Goal: Task Accomplishment & Management: Manage account settings

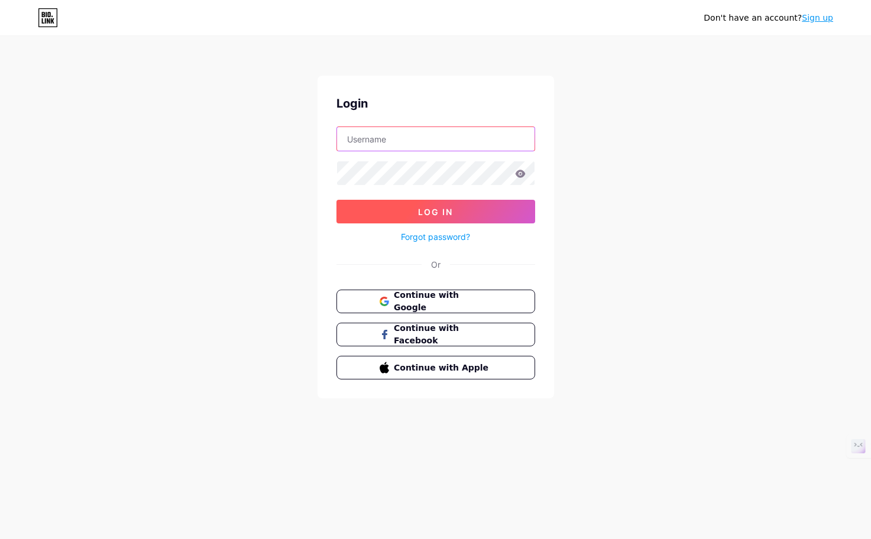
type input "[EMAIL_ADDRESS][DOMAIN_NAME]"
click at [409, 213] on button "Log In" at bounding box center [435, 212] width 199 height 24
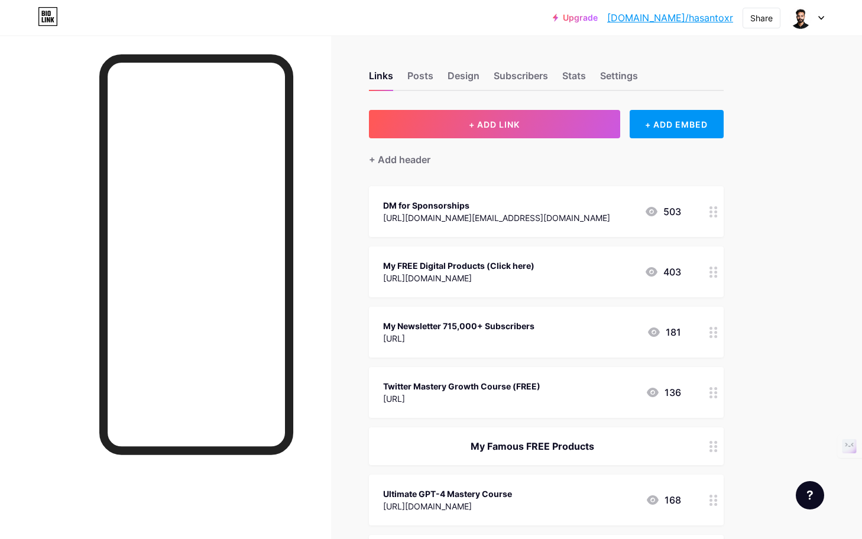
click at [712, 214] on icon at bounding box center [713, 211] width 8 height 11
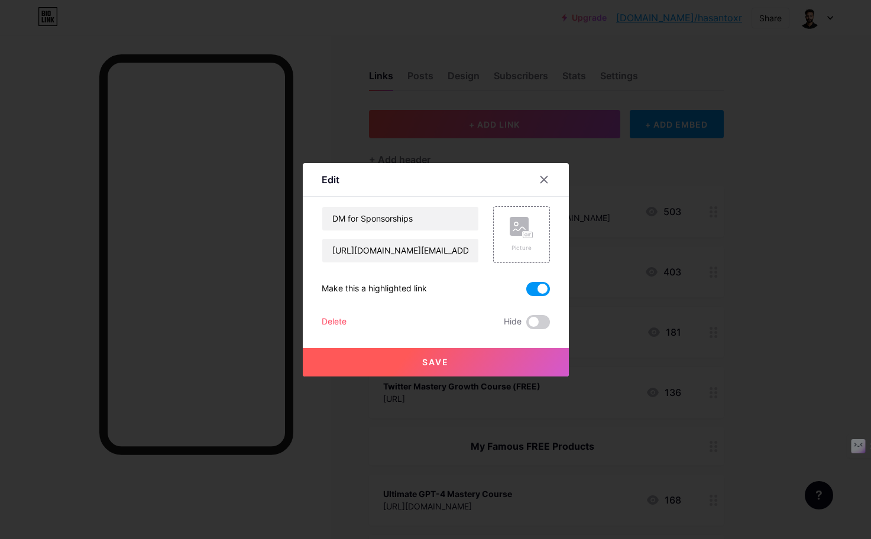
click at [547, 175] on icon at bounding box center [543, 179] width 9 height 9
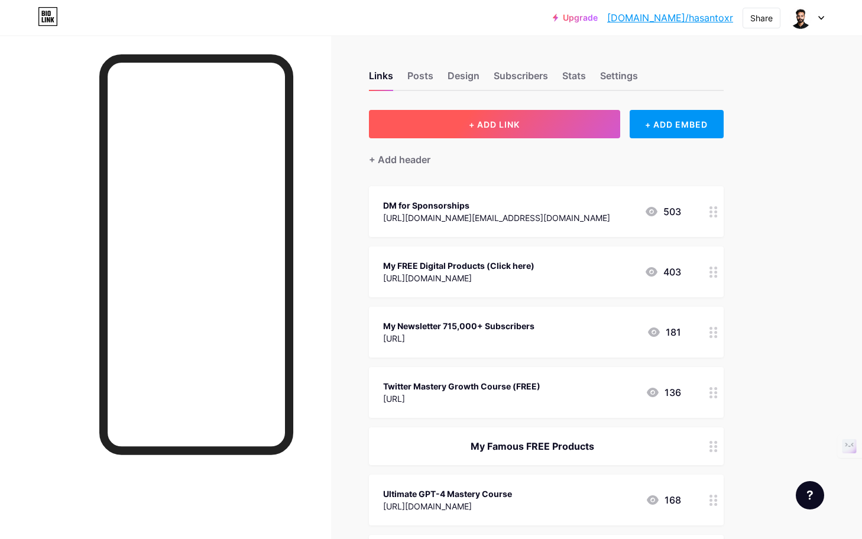
click at [570, 127] on button "+ ADD LINK" at bounding box center [494, 124] width 251 height 28
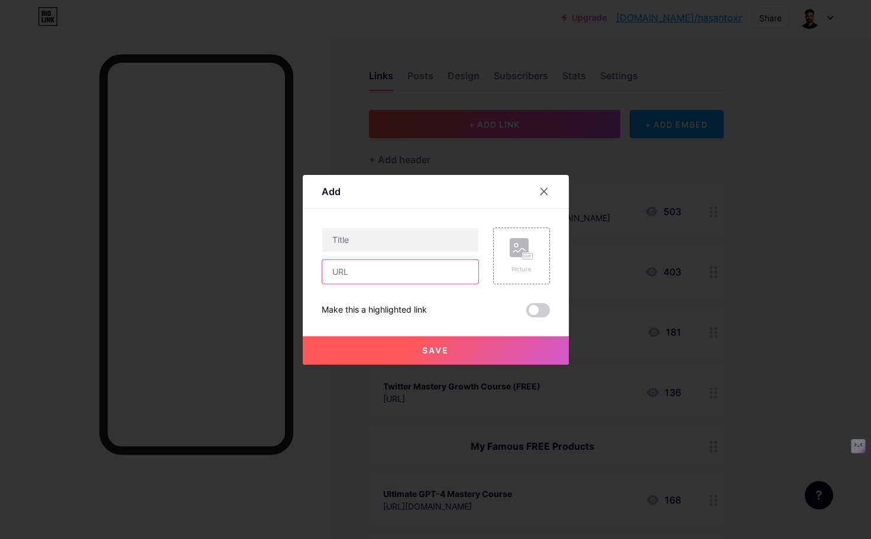
click at [397, 271] on input "text" at bounding box center [400, 272] width 156 height 24
paste input "[URL][DOMAIN_NAME]"
type input "[URL][DOMAIN_NAME]"
click at [365, 238] on input "text" at bounding box center [400, 240] width 156 height 24
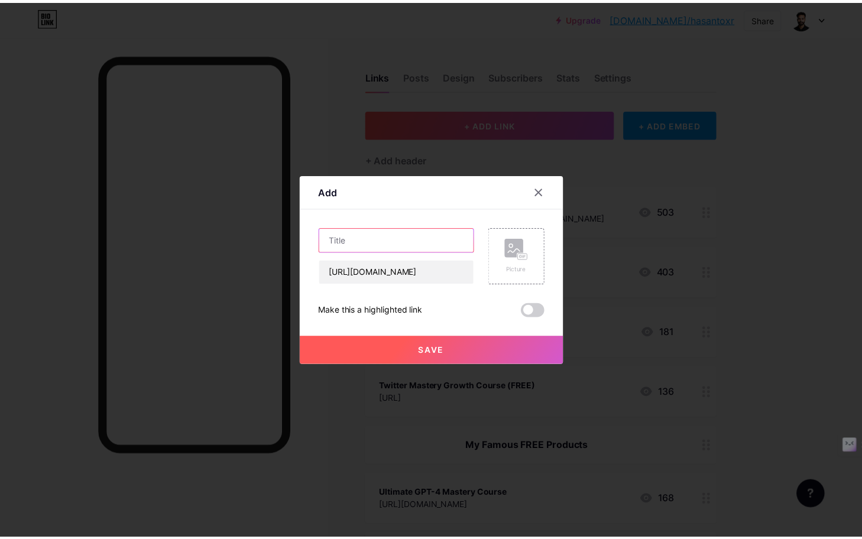
scroll to position [0, 0]
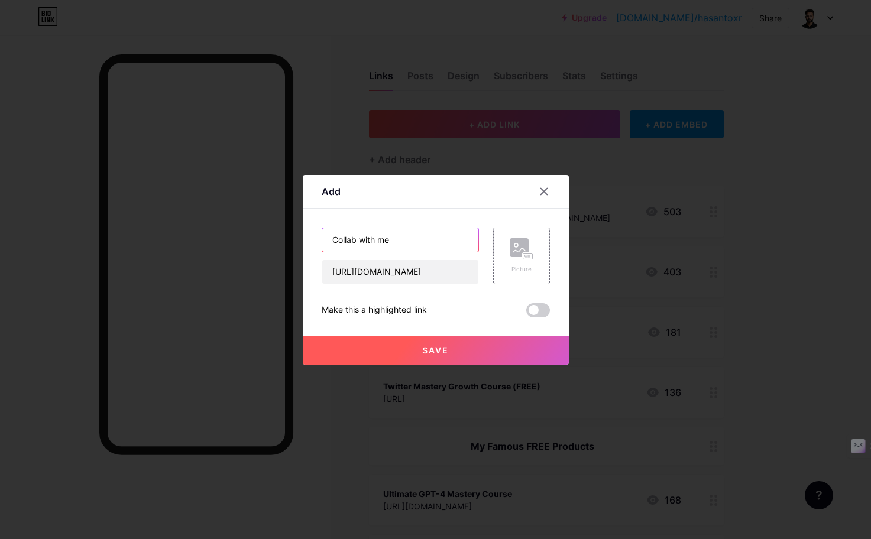
type input "Collab with me"
click at [431, 350] on span "Save" at bounding box center [435, 350] width 27 height 10
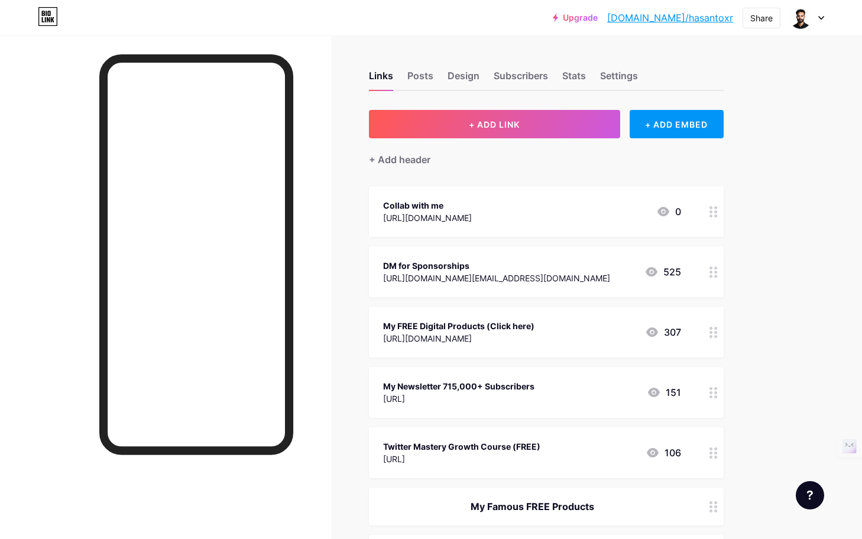
click at [705, 209] on div at bounding box center [713, 211] width 20 height 51
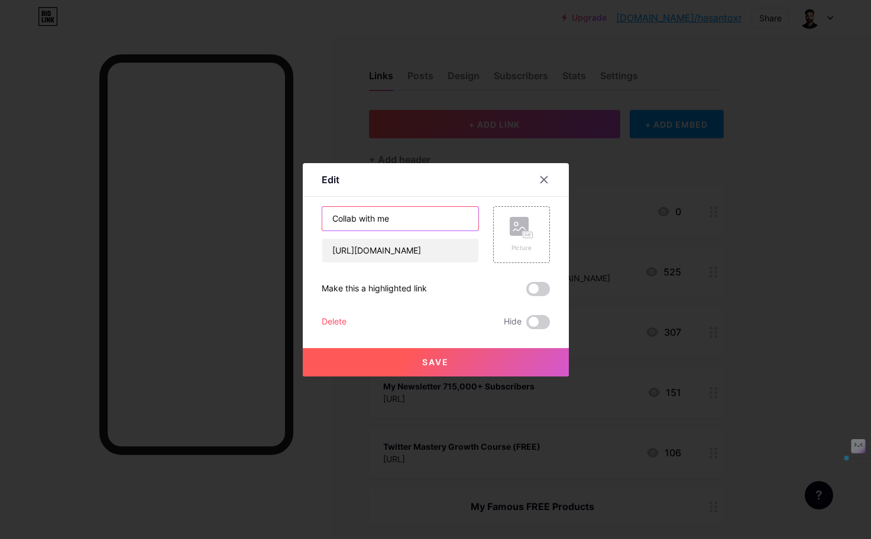
drag, startPoint x: 415, startPoint y: 219, endPoint x: 327, endPoint y: 217, distance: 88.1
click at [327, 217] on input "Collab with me" at bounding box center [400, 219] width 156 height 24
type input "Collaboration Details"
click at [417, 361] on button "Save" at bounding box center [436, 362] width 266 height 28
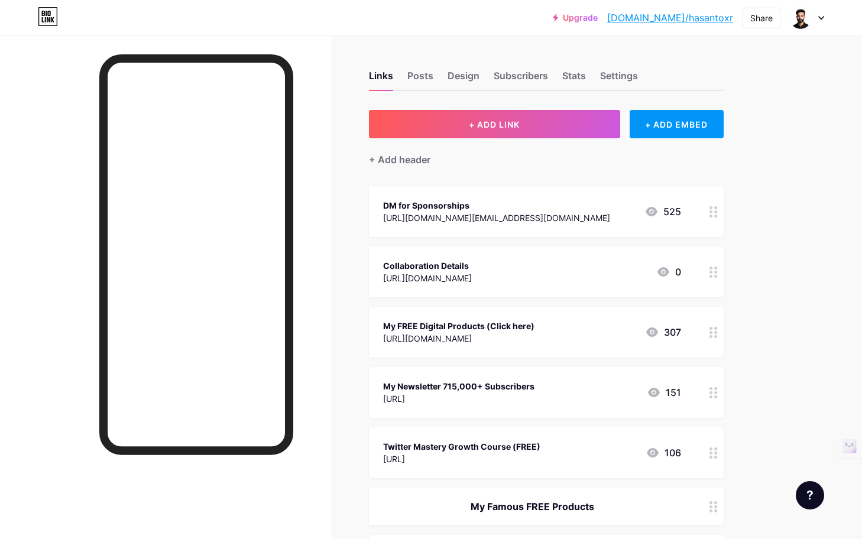
click at [715, 269] on icon at bounding box center [713, 272] width 8 height 11
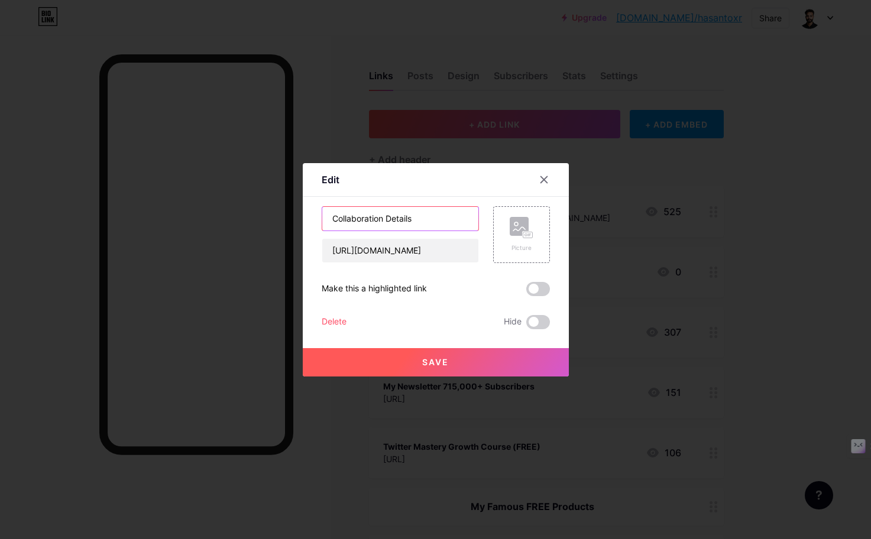
click at [417, 217] on input "Collaboration Details" at bounding box center [400, 219] width 156 height 24
drag, startPoint x: 384, startPoint y: 216, endPoint x: 332, endPoint y: 216, distance: 52.0
click at [332, 216] on input "Collaboration Details" at bounding box center [400, 219] width 156 height 24
type input "Sponsorships Details"
click at [407, 358] on button "Save" at bounding box center [436, 362] width 266 height 28
